Goal: Information Seeking & Learning: Learn about a topic

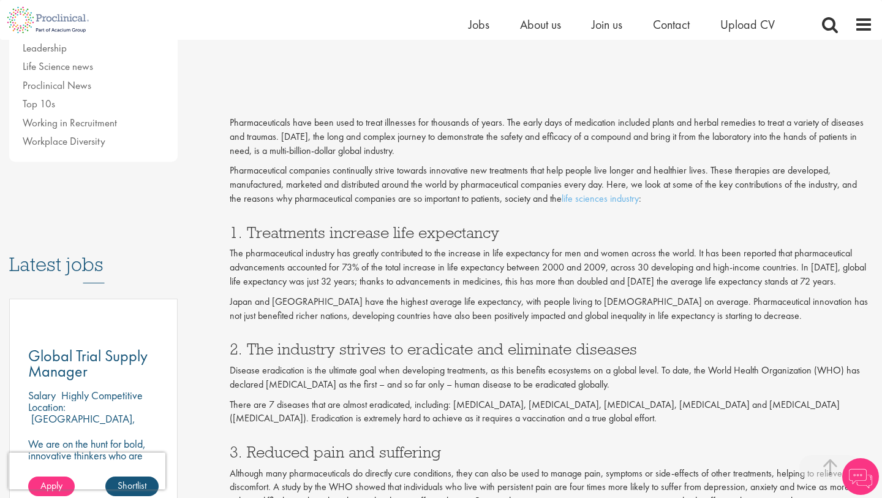
scroll to position [439, 0]
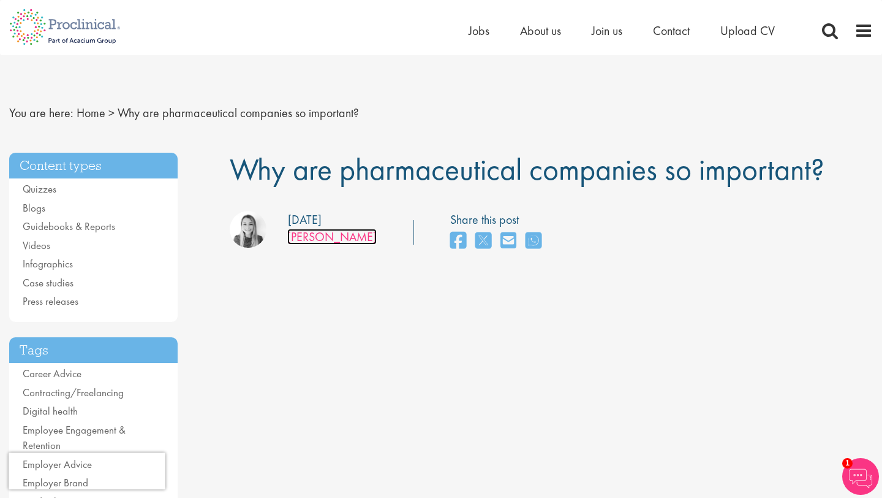
click at [319, 237] on link "[PERSON_NAME]" at bounding box center [331, 237] width 89 height 16
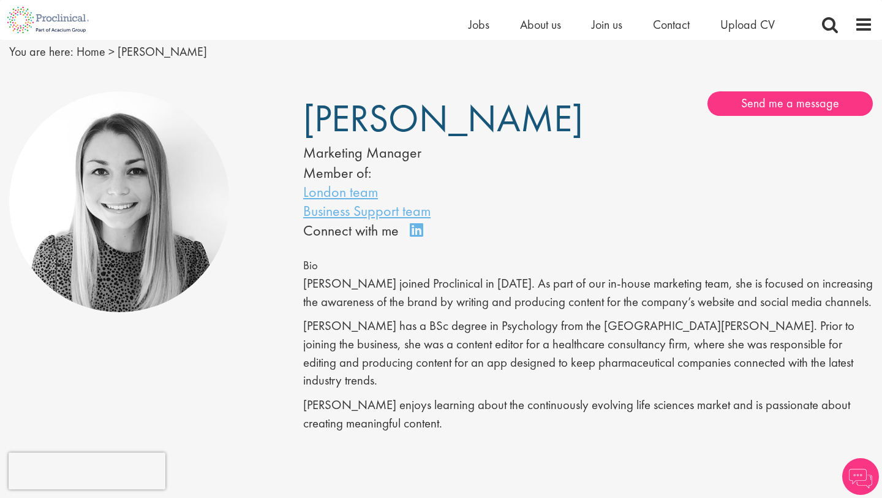
scroll to position [49, 0]
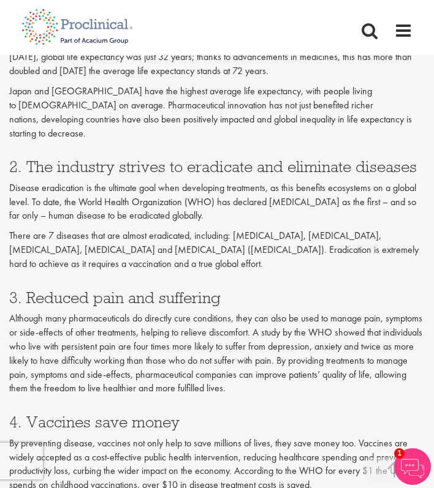
scroll to position [793, 0]
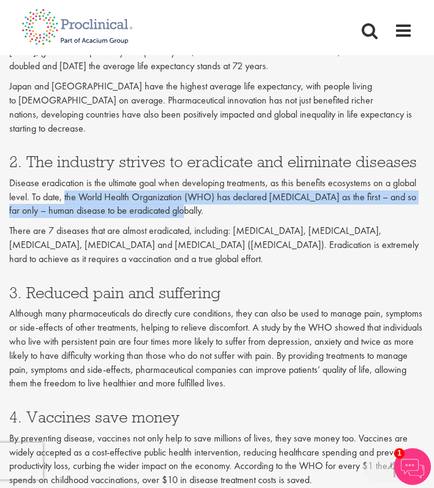
drag, startPoint x: 63, startPoint y: 185, endPoint x: 165, endPoint y: 199, distance: 102.6
click at [165, 199] on p "Disease eradication is the ultimate goal when developing treatments, as this be…" at bounding box center [216, 197] width 415 height 42
copy p "the World Health Organization (WHO) has declared smallpox as the first – and so…"
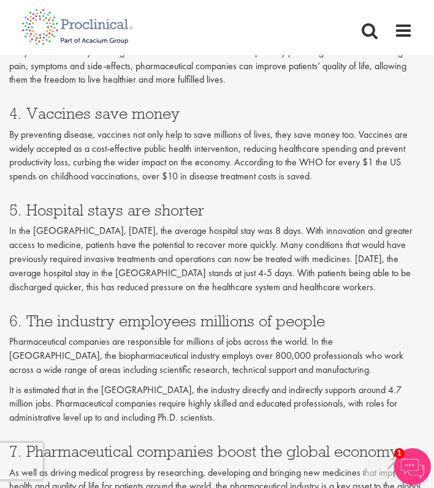
scroll to position [1096, 0]
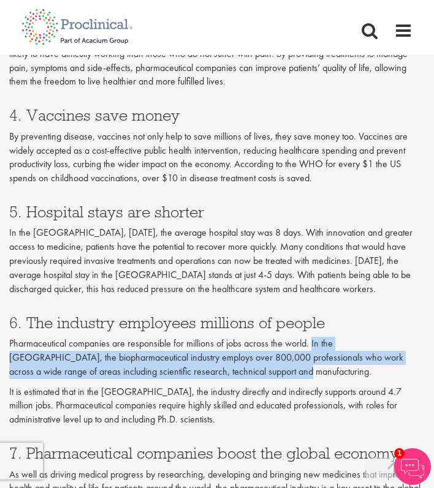
drag, startPoint x: 310, startPoint y: 332, endPoint x: 295, endPoint y: 357, distance: 28.9
click at [295, 357] on p "Pharmaceutical companies are responsible for millions of jobs across the world.…" at bounding box center [216, 358] width 415 height 42
copy p "In the US, the biopharmaceutical industry employs over 800,000 professionals wh…"
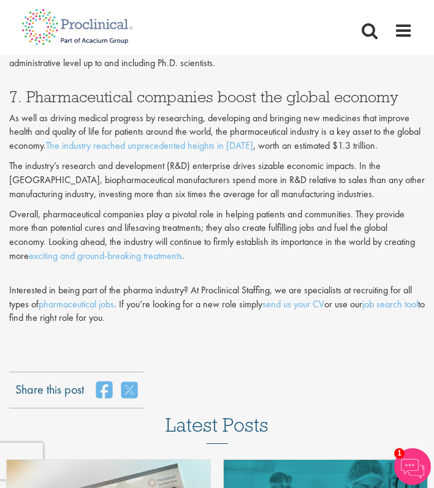
scroll to position [1451, 0]
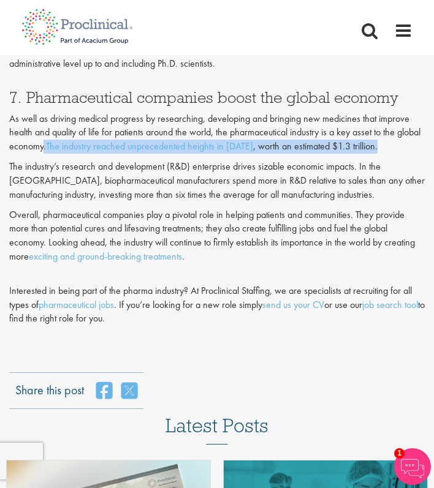
drag, startPoint x: 44, startPoint y: 134, endPoint x: 371, endPoint y: 127, distance: 326.6
click at [371, 127] on p "As well as driving medical progress by researching, developing and bringing new…" at bounding box center [216, 133] width 415 height 42
copy p ". The industry reached unprecedented heights in 2019 , worth an estimated $1.3 …"
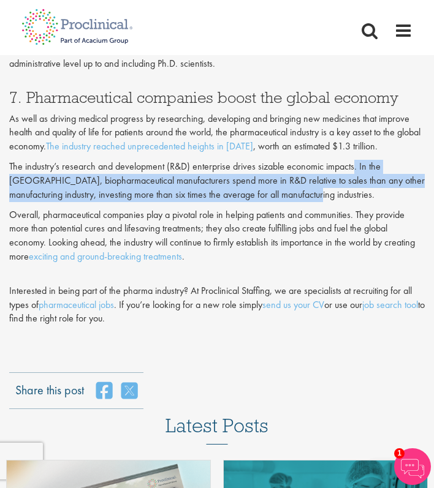
drag, startPoint x: 352, startPoint y: 149, endPoint x: 355, endPoint y: 176, distance: 26.5
click at [355, 176] on p "The industry’s research and development (R&D) enterprise drives sizable economi…" at bounding box center [216, 181] width 415 height 42
drag, startPoint x: 355, startPoint y: 148, endPoint x: 372, endPoint y: 192, distance: 47.9
click at [372, 192] on div "7. Pharmaceutical companies boost the global economy As well as driving medical…" at bounding box center [216, 142] width 415 height 131
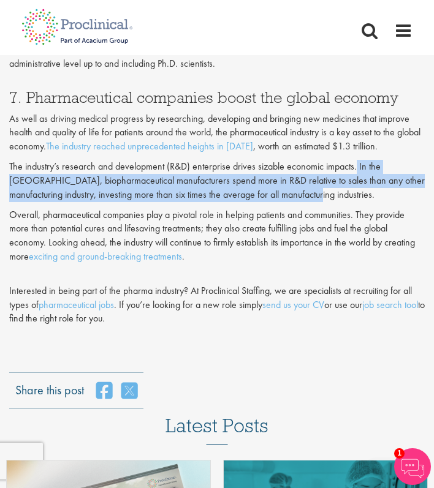
copy p "In the US, biopharmaceutical manufacturers spend more in R&D relative to sales …"
